Goal: Task Accomplishment & Management: Manage account settings

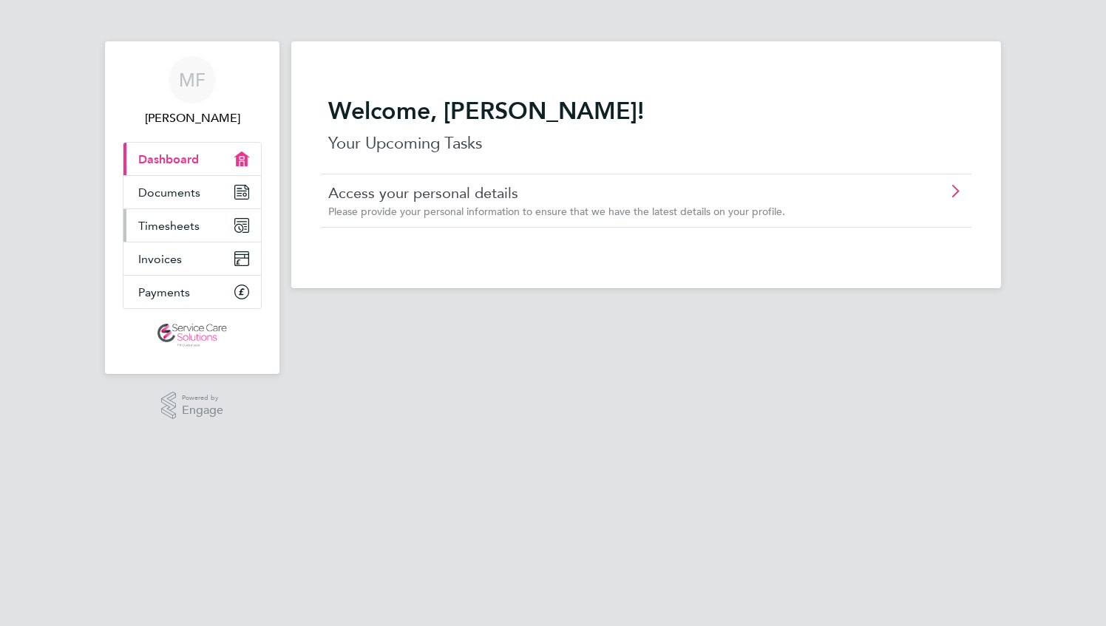
click at [161, 222] on span "Timesheets" at bounding box center [168, 226] width 61 height 14
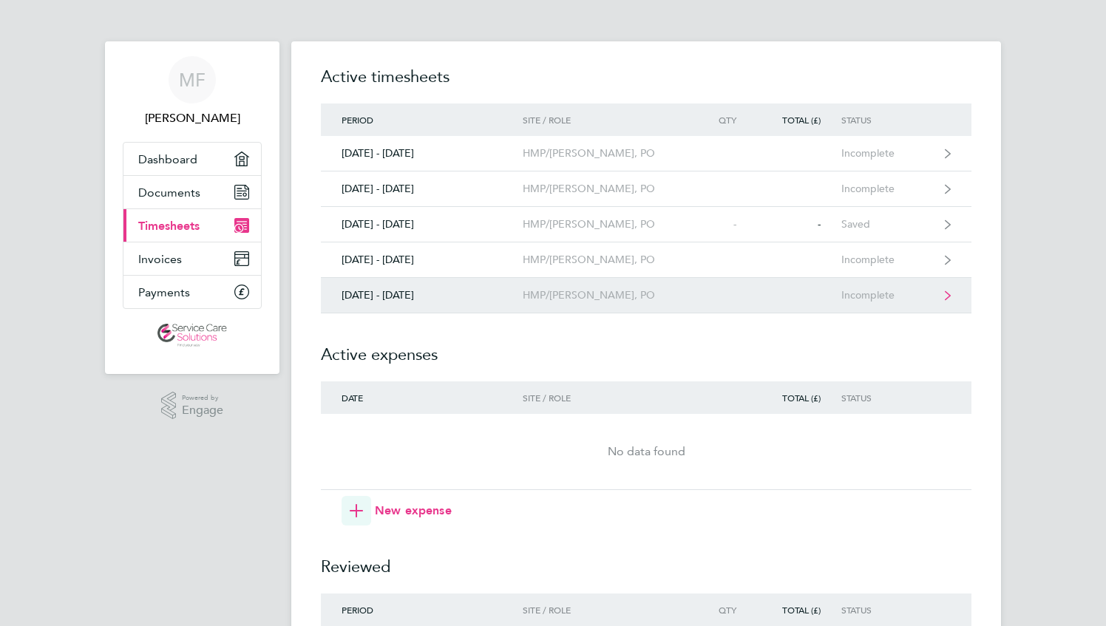
click at [585, 294] on div "HMP/[PERSON_NAME], PO" at bounding box center [607, 295] width 169 height 13
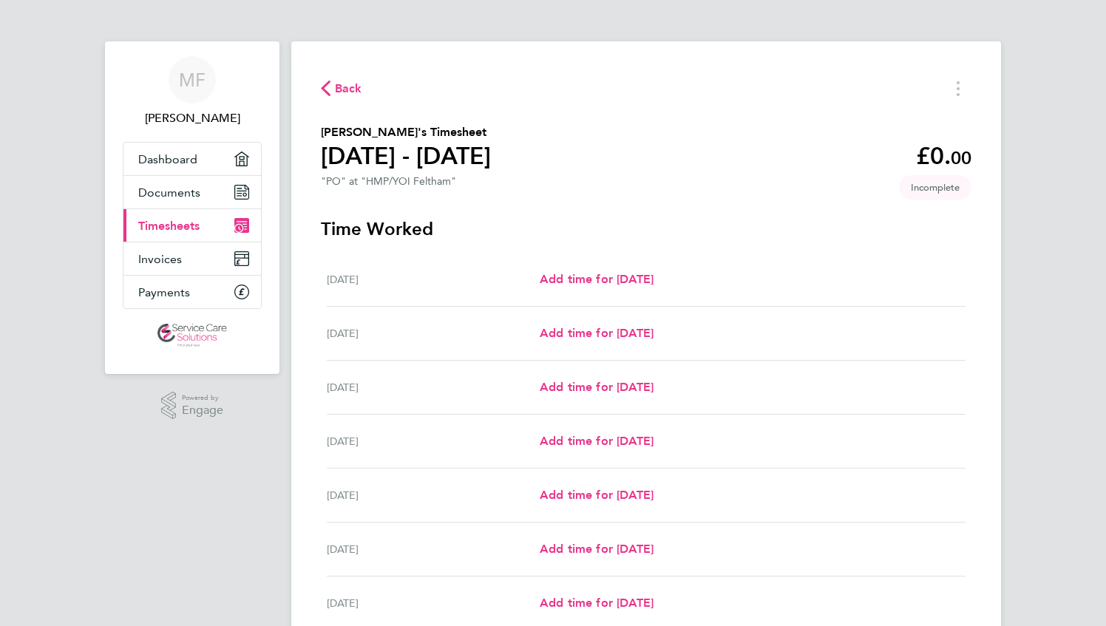
click at [344, 88] on span "Back" at bounding box center [348, 89] width 27 height 18
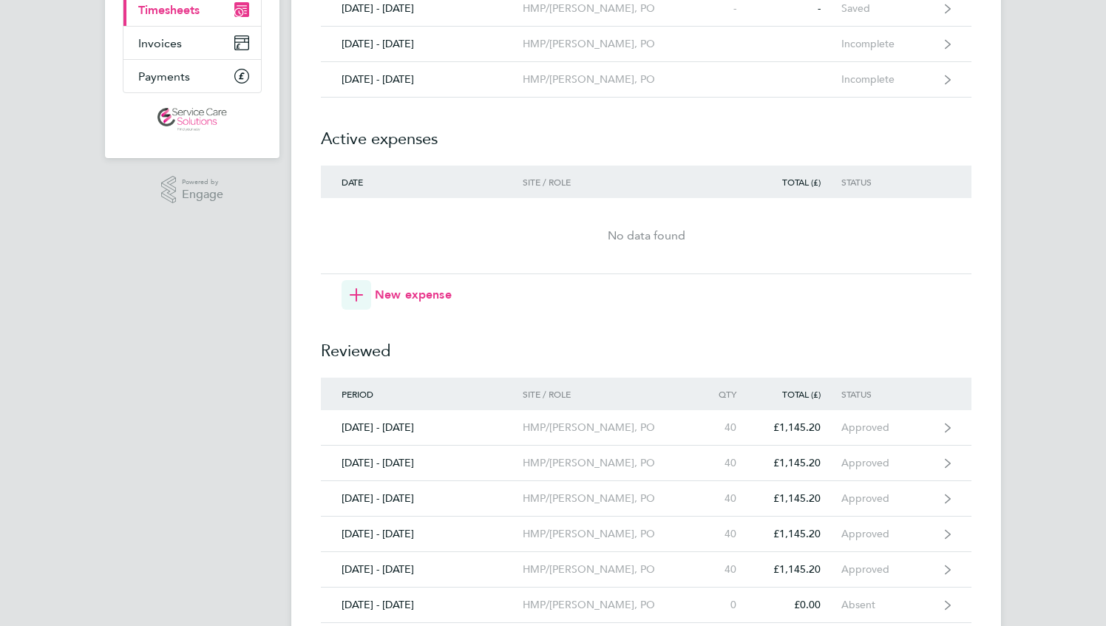
scroll to position [222, 0]
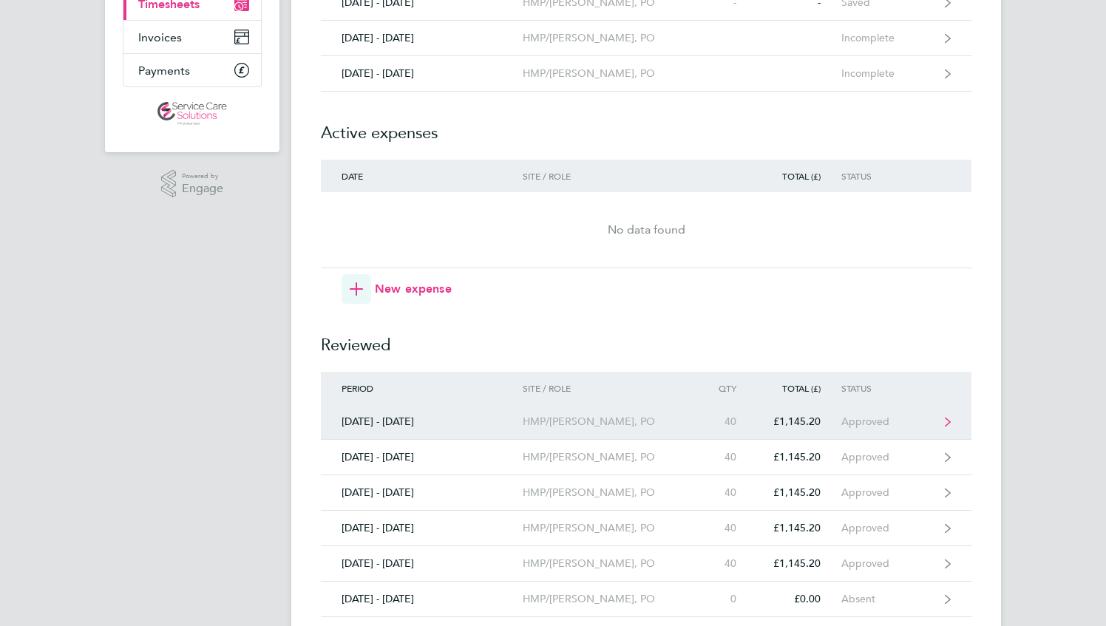
click at [577, 419] on div "HMP/[PERSON_NAME], PO" at bounding box center [607, 421] width 169 height 13
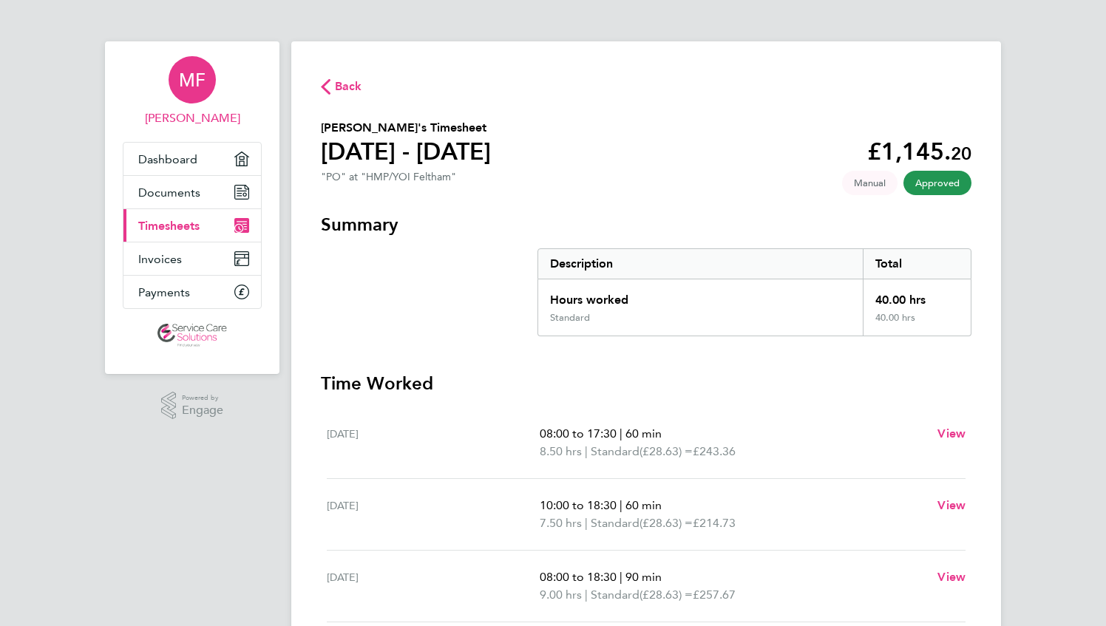
click at [194, 86] on span "MF" at bounding box center [192, 79] width 27 height 19
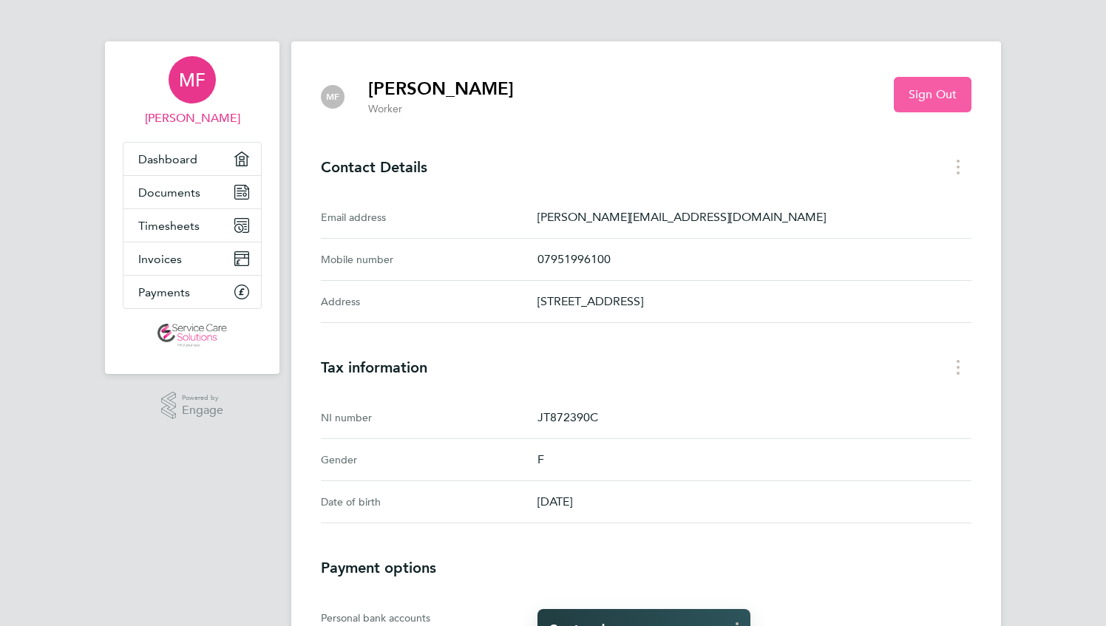
click at [930, 89] on span "Sign Out" at bounding box center [932, 94] width 48 height 15
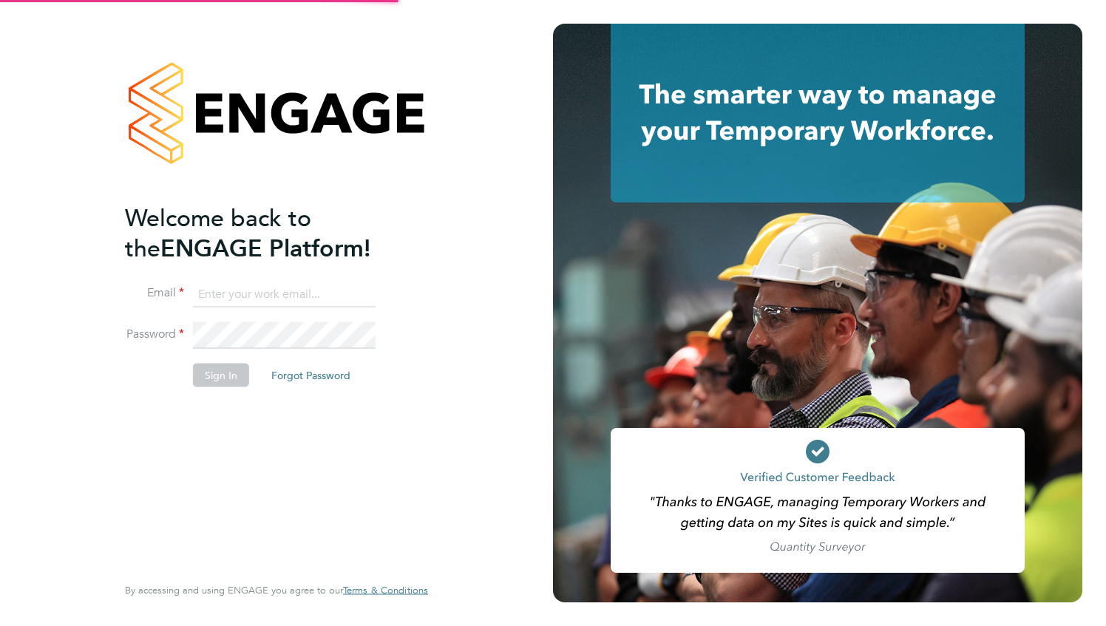
type input "[PERSON_NAME][EMAIL_ADDRESS][DOMAIN_NAME]"
